Goal: Obtain resource: Obtain resource

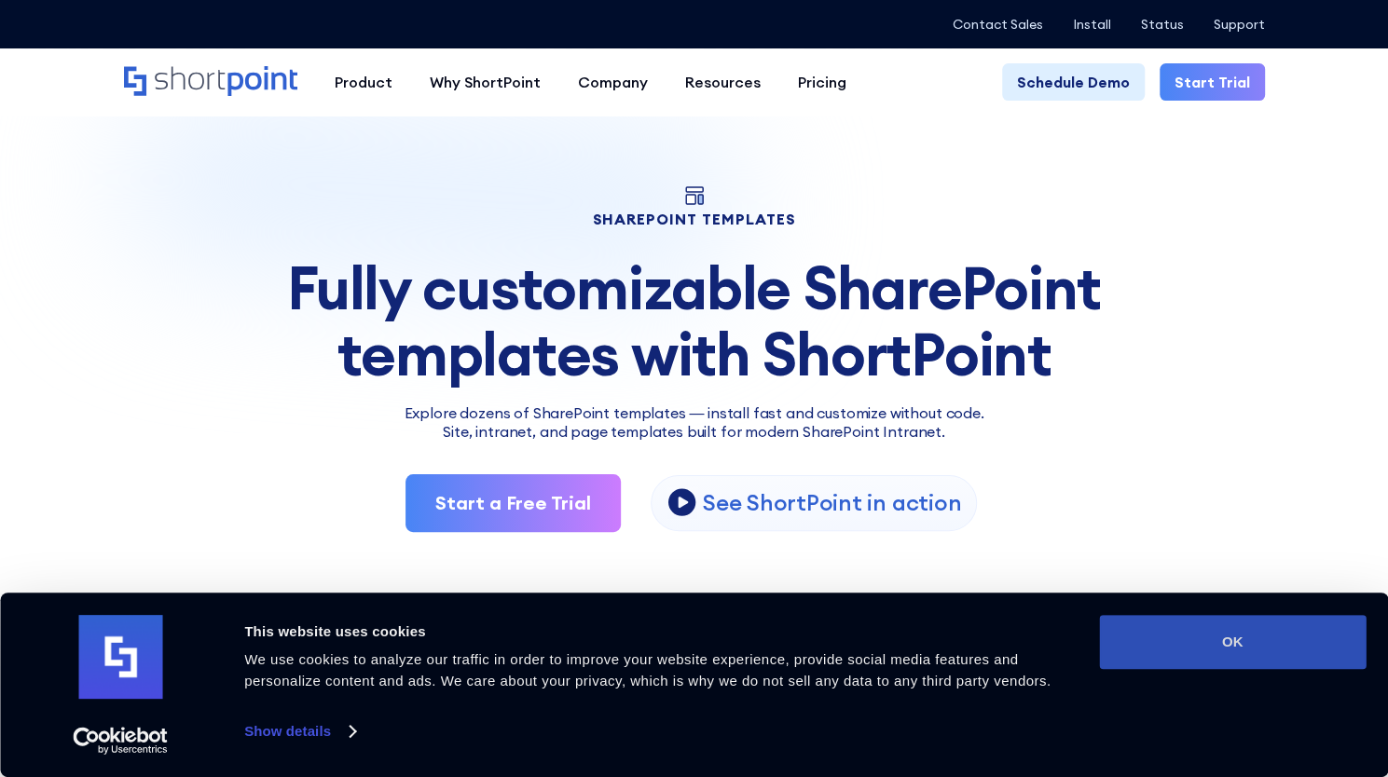
click at [1206, 624] on button "OK" at bounding box center [1232, 642] width 267 height 54
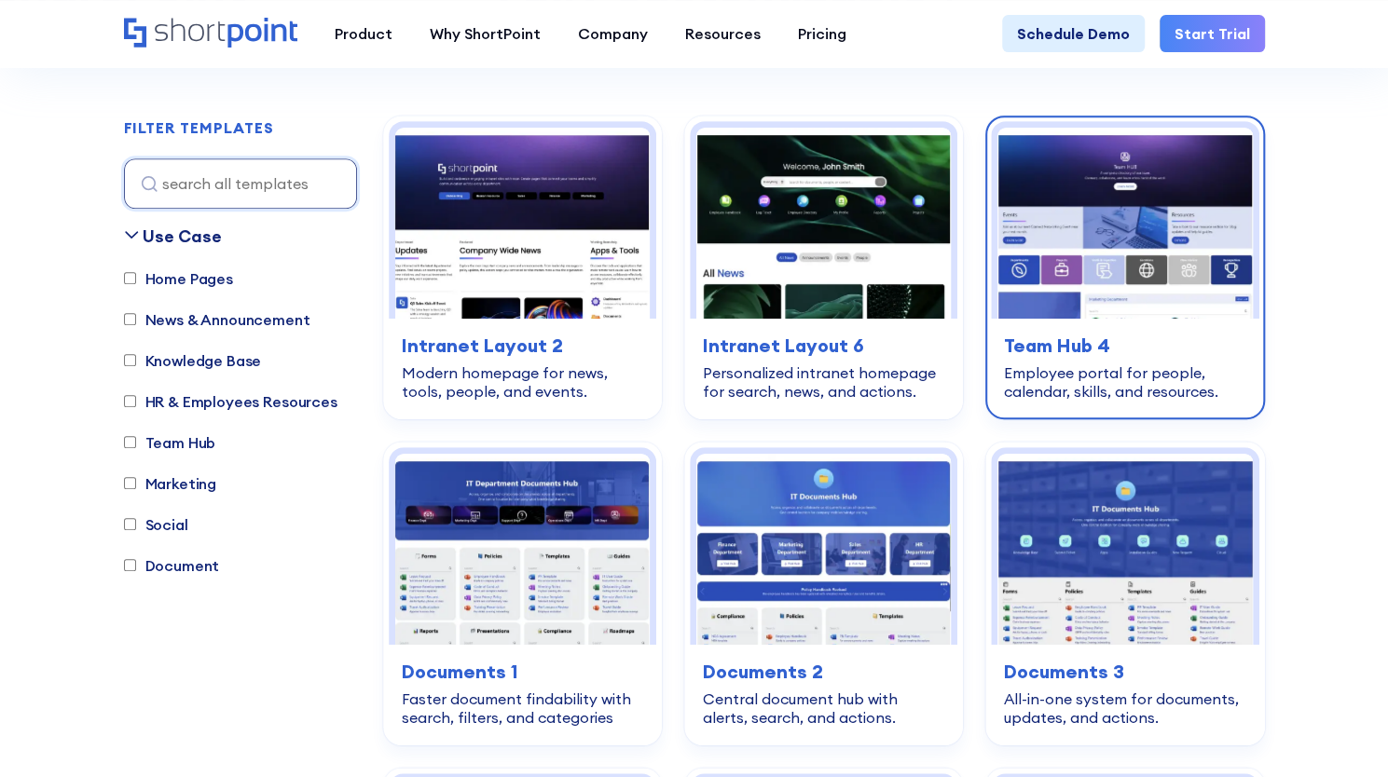
scroll to position [466, 0]
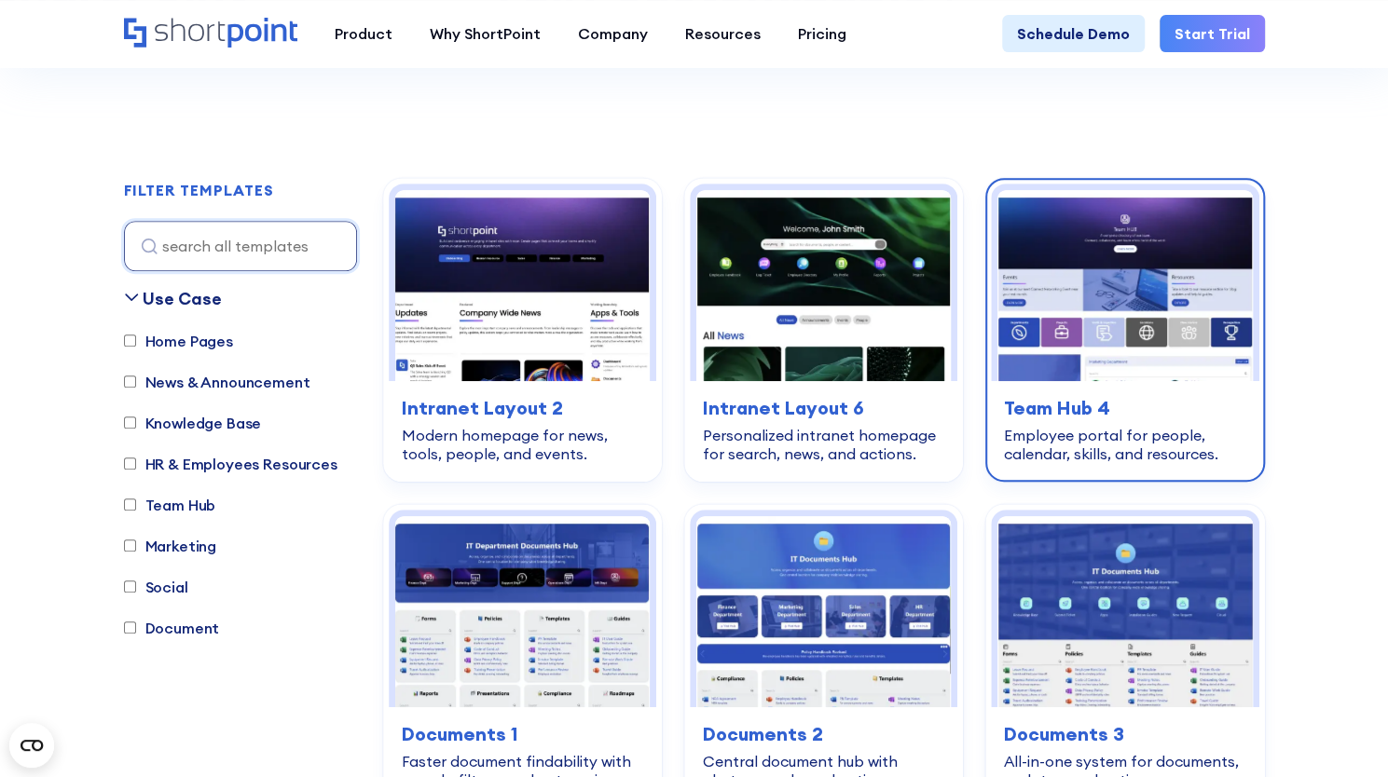
click at [1138, 294] on img at bounding box center [1124, 285] width 254 height 191
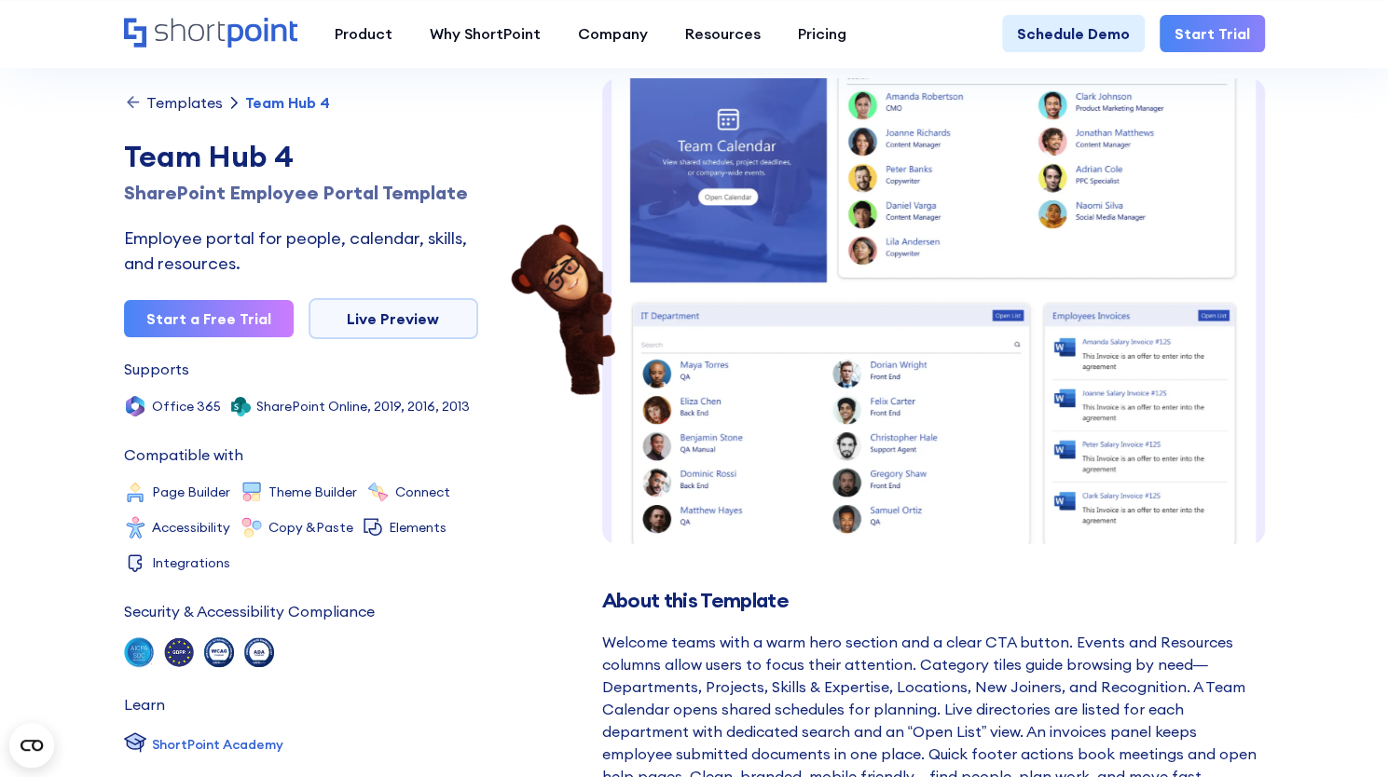
scroll to position [93, 0]
